Goal: Task Accomplishment & Management: Manage account settings

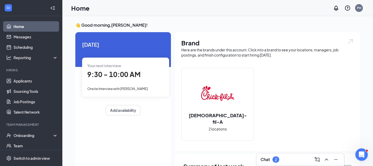
click at [276, 158] on div "2" at bounding box center [276, 160] width 2 height 4
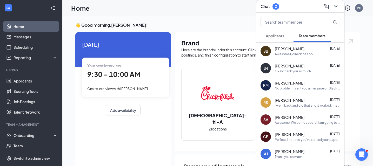
click at [274, 37] on span "Applicants" at bounding box center [275, 36] width 18 height 5
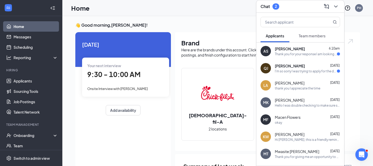
click at [290, 65] on span "[PERSON_NAME]" at bounding box center [290, 65] width 30 height 5
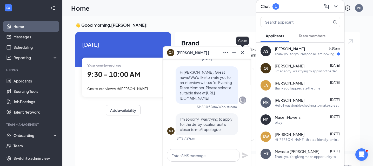
click at [243, 53] on icon "Cross" at bounding box center [242, 53] width 6 height 6
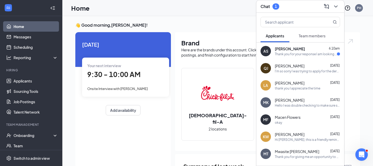
click at [286, 54] on div "Thank you for your response I am looking forward to hear from you." at bounding box center [306, 54] width 62 height 4
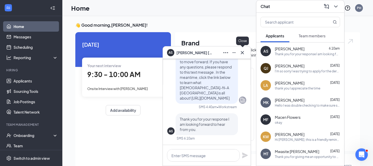
click at [242, 52] on icon "Cross" at bounding box center [242, 53] width 6 height 6
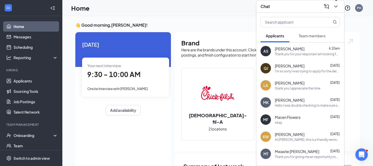
click at [335, 7] on icon "ChevronDown" at bounding box center [336, 6] width 6 height 6
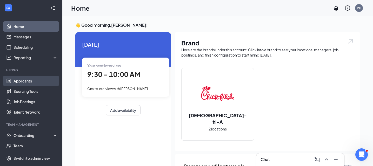
click at [42, 82] on link "Applicants" at bounding box center [36, 81] width 44 height 10
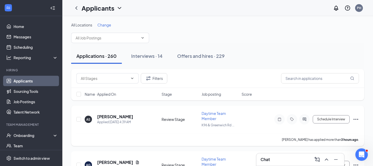
click at [121, 118] on h5 "[PERSON_NAME]" at bounding box center [115, 117] width 36 height 6
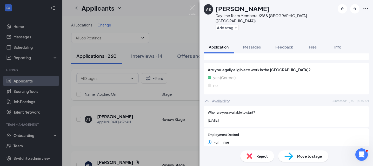
scroll to position [499, 0]
click at [296, 157] on div "Move to stage" at bounding box center [303, 156] width 50 height 11
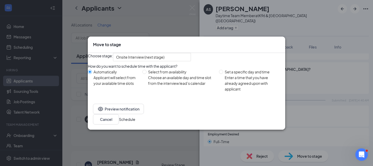
click at [135, 122] on button "Schedule" at bounding box center [127, 120] width 16 height 6
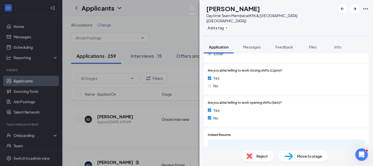
scroll to position [423, 0]
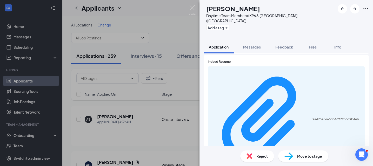
scroll to position [528, 0]
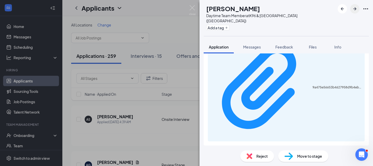
click at [357, 8] on icon "ArrowRight" at bounding box center [355, 9] width 6 height 6
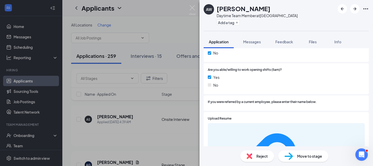
scroll to position [456, 0]
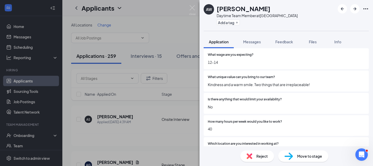
scroll to position [308, 0]
click at [297, 156] on div "Move to stage" at bounding box center [303, 156] width 50 height 11
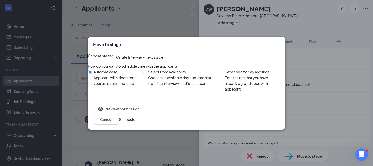
click at [135, 120] on button "Schedule" at bounding box center [127, 120] width 16 height 6
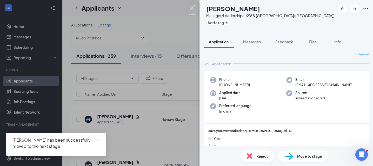
click at [193, 10] on img at bounding box center [192, 10] width 7 height 10
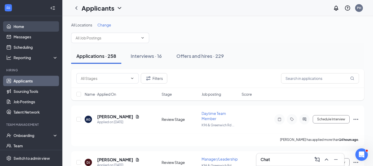
click at [44, 27] on link "Home" at bounding box center [36, 26] width 44 height 10
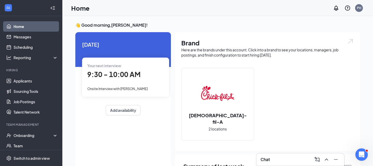
click at [113, 80] on div "9:30 - 10:00 AM" at bounding box center [125, 74] width 77 height 11
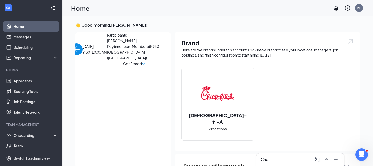
scroll to position [2, 0]
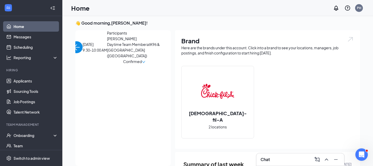
click at [107, 42] on span "[PERSON_NAME]" at bounding box center [134, 39] width 55 height 6
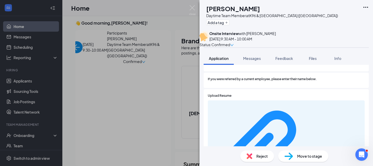
scroll to position [507, 0]
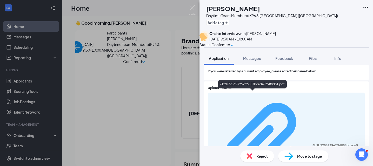
click at [313, 144] on div "6b2b725323967ff6053bcade93988d81.pdf" at bounding box center [337, 146] width 49 height 4
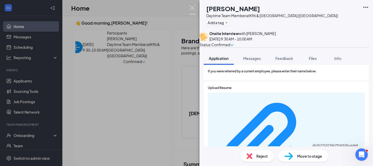
click at [194, 8] on img at bounding box center [192, 10] width 7 height 10
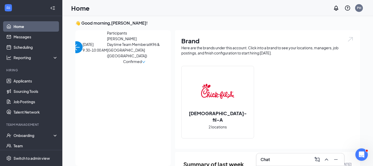
click at [78, 42] on img "back-button" at bounding box center [77, 47] width 12 height 12
